Goal: Task Accomplishment & Management: Complete application form

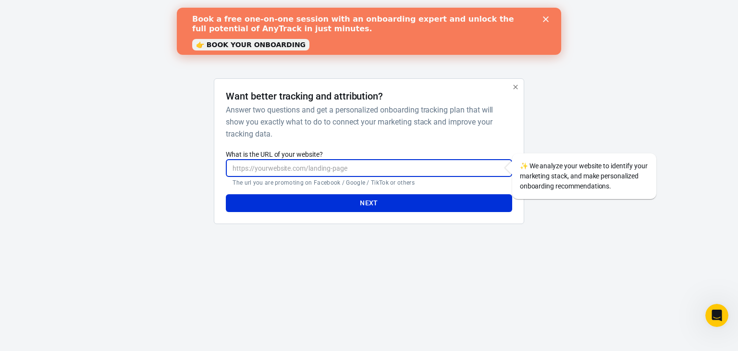
click at [484, 168] on input "What is the URL of your website?" at bounding box center [369, 168] width 286 height 18
paste input "[URL][DOMAIN_NAME]"
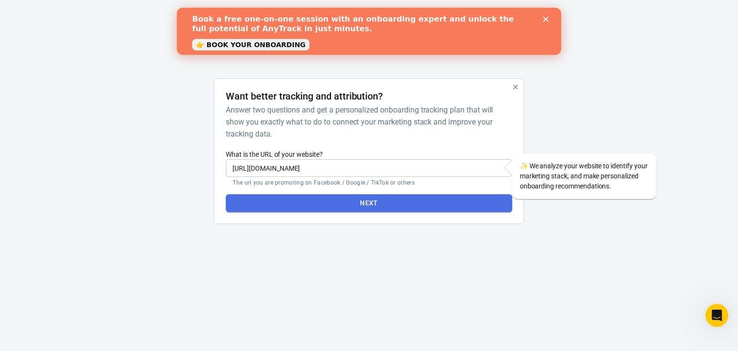
click at [383, 198] on button "Next" at bounding box center [369, 203] width 286 height 18
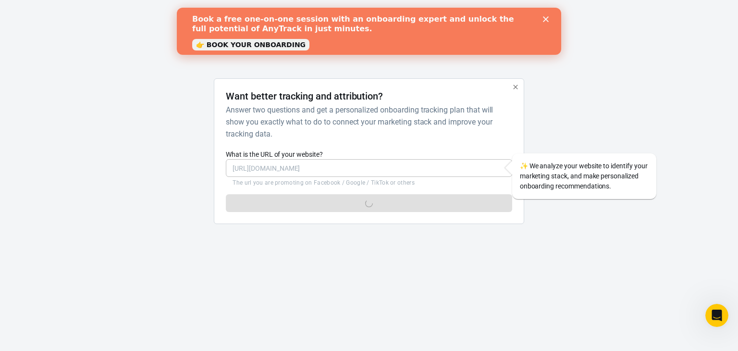
click at [544, 18] on icon "Close" at bounding box center [546, 19] width 6 height 6
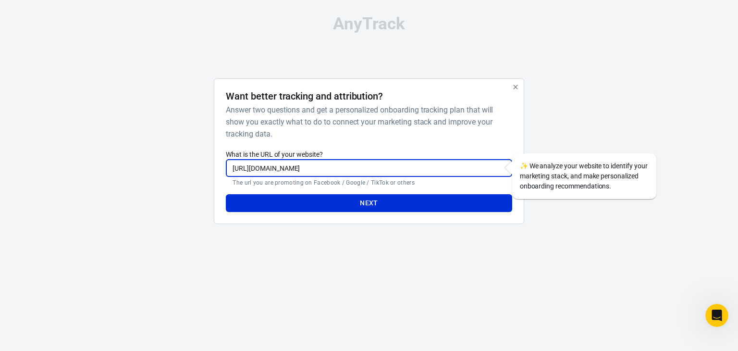
click at [374, 165] on input "[URL][DOMAIN_NAME]" at bounding box center [369, 168] width 286 height 18
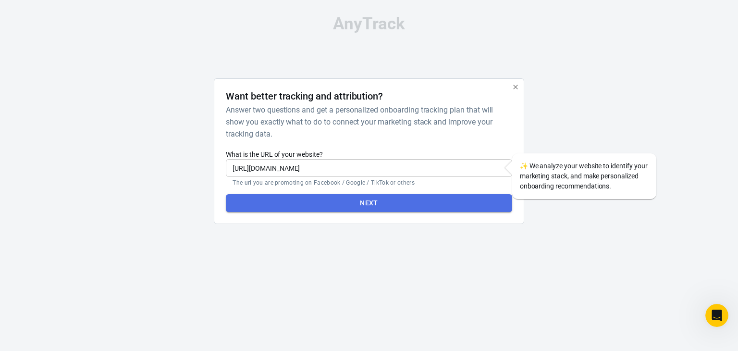
click at [406, 201] on button "Next" at bounding box center [369, 203] width 286 height 18
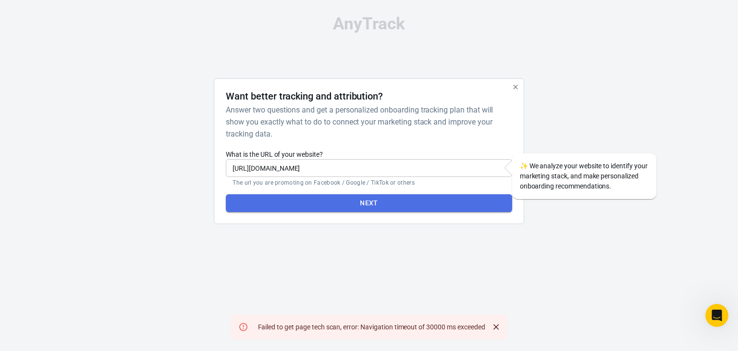
click at [374, 197] on button "Next" at bounding box center [369, 203] width 286 height 18
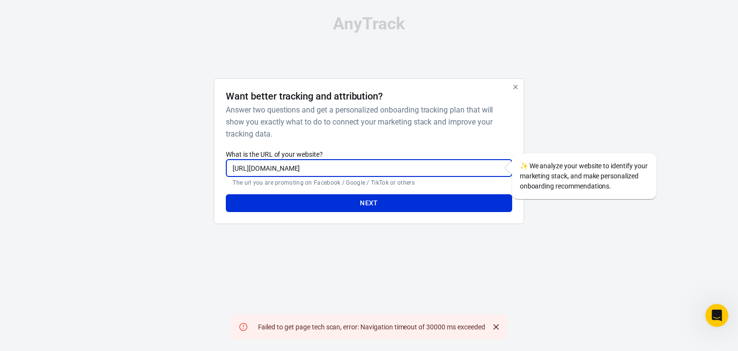
drag, startPoint x: 253, startPoint y: 167, endPoint x: 184, endPoint y: 182, distance: 71.2
click at [184, 182] on div "Want better tracking and attribution? Answer two questions and get a personaliz…" at bounding box center [369, 154] width 481 height 153
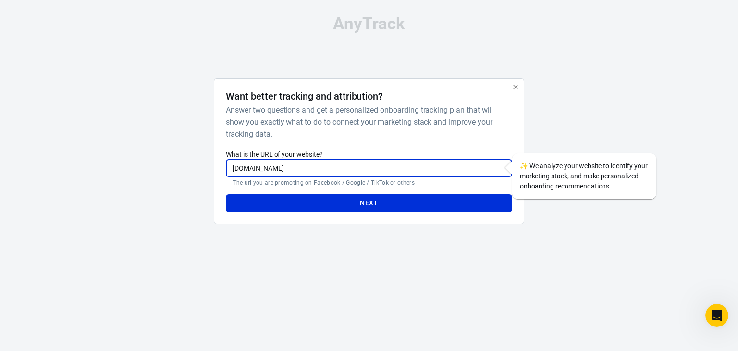
type input "[DOMAIN_NAME]"
click at [226, 194] on button "Next" at bounding box center [369, 203] width 286 height 18
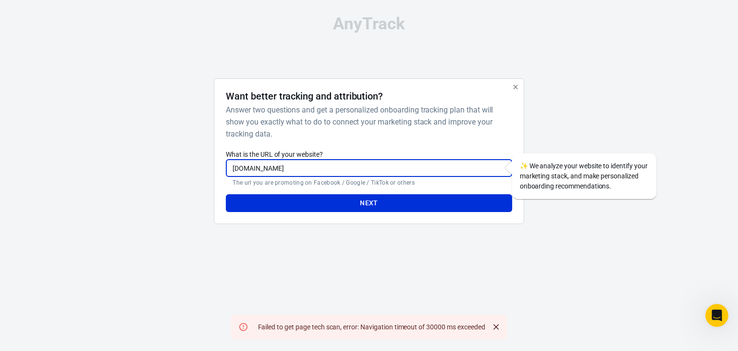
drag, startPoint x: 305, startPoint y: 167, endPoint x: 211, endPoint y: 178, distance: 94.9
click at [211, 178] on div "Want better tracking and attribution? Answer two questions and get a personaliz…" at bounding box center [369, 154] width 481 height 153
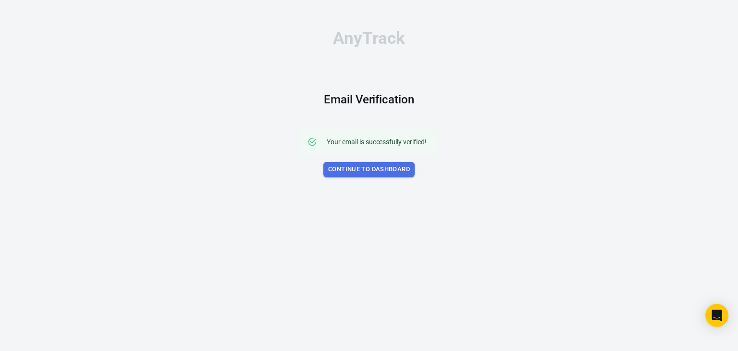
click at [377, 172] on link "Continue to Dashboard" at bounding box center [369, 169] width 91 height 15
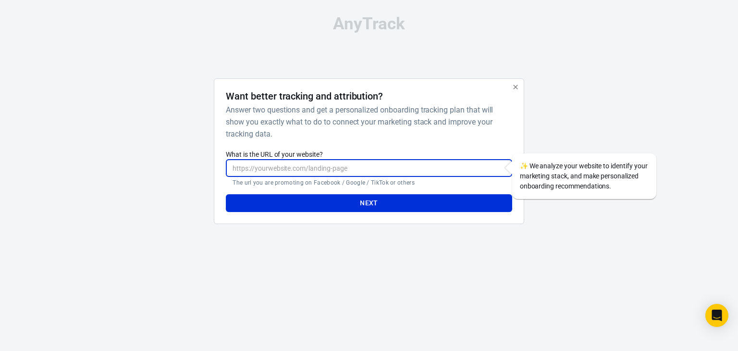
click at [260, 162] on input "What is the URL of your website?" at bounding box center [369, 168] width 286 height 18
type input "[URL][DOMAIN_NAME]"
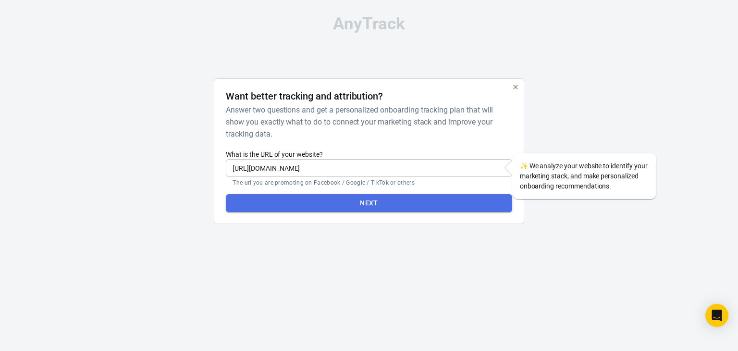
click at [344, 201] on button "Next" at bounding box center [369, 203] width 286 height 18
